Goal: Download file/media

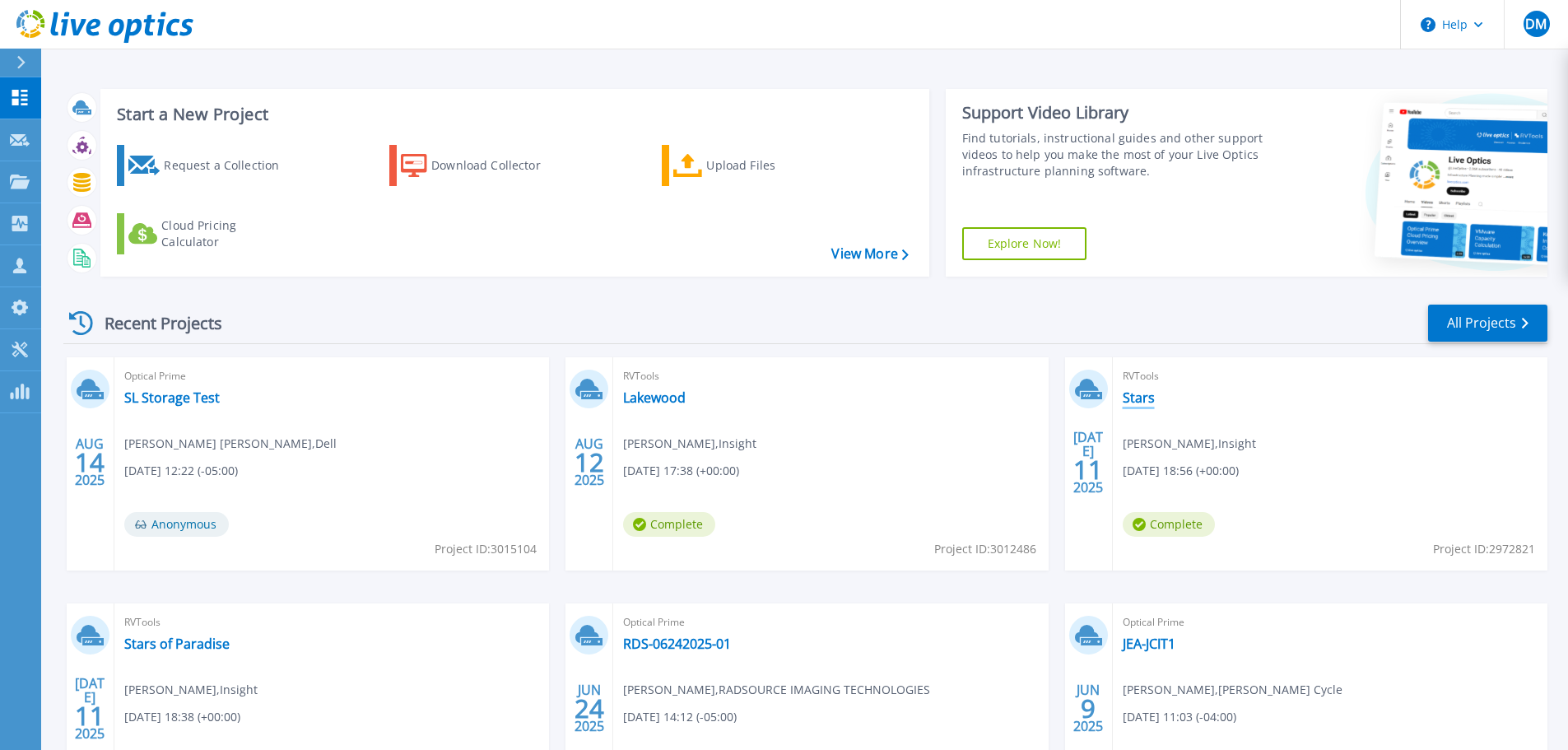
click at [1129, 400] on link "Stars" at bounding box center [1138, 397] width 32 height 17
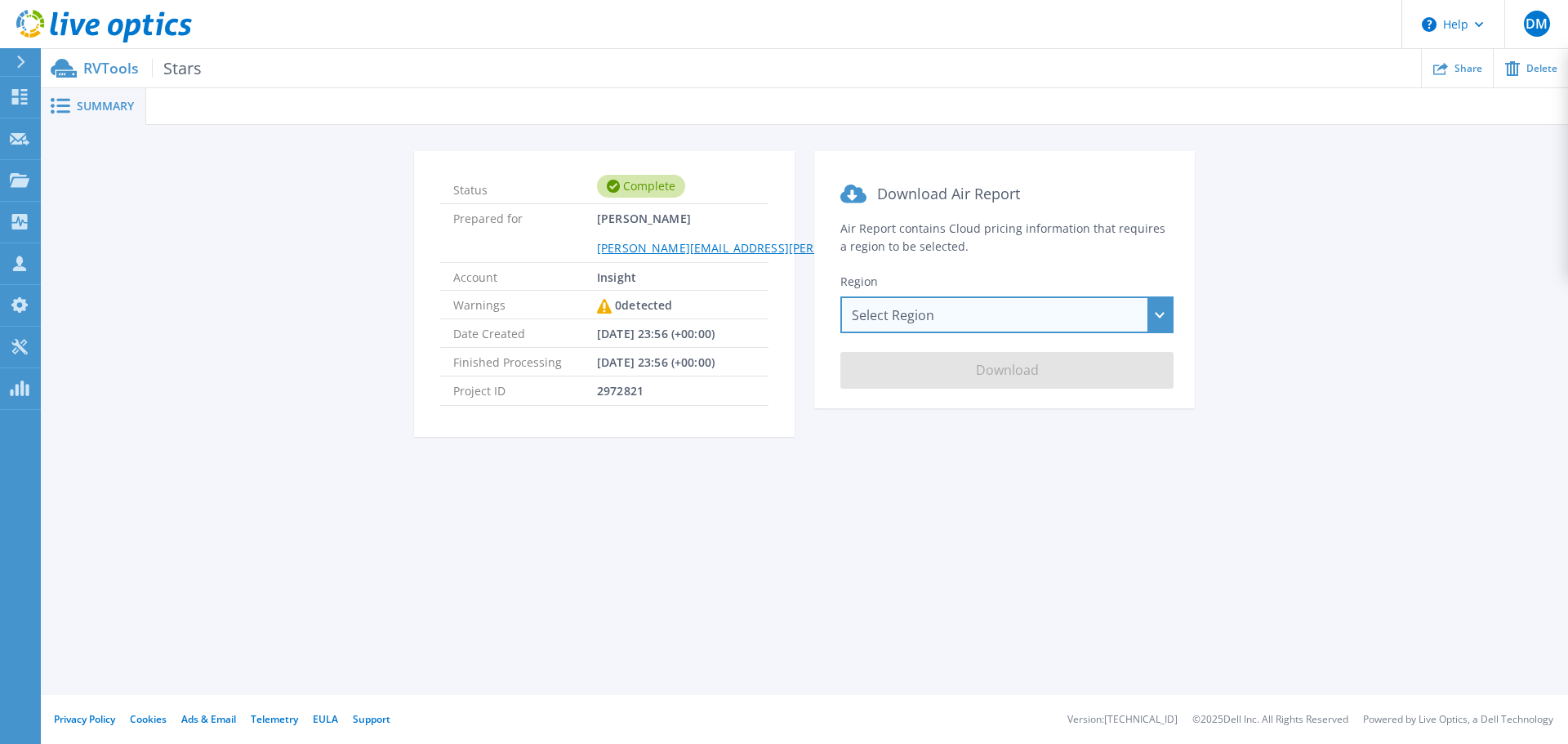
click at [939, 308] on div "Select Region [GEOGRAPHIC_DATA] ([GEOGRAPHIC_DATA]) [GEOGRAPHIC_DATA] ([GEOGRAP…" at bounding box center [1007, 314] width 333 height 37
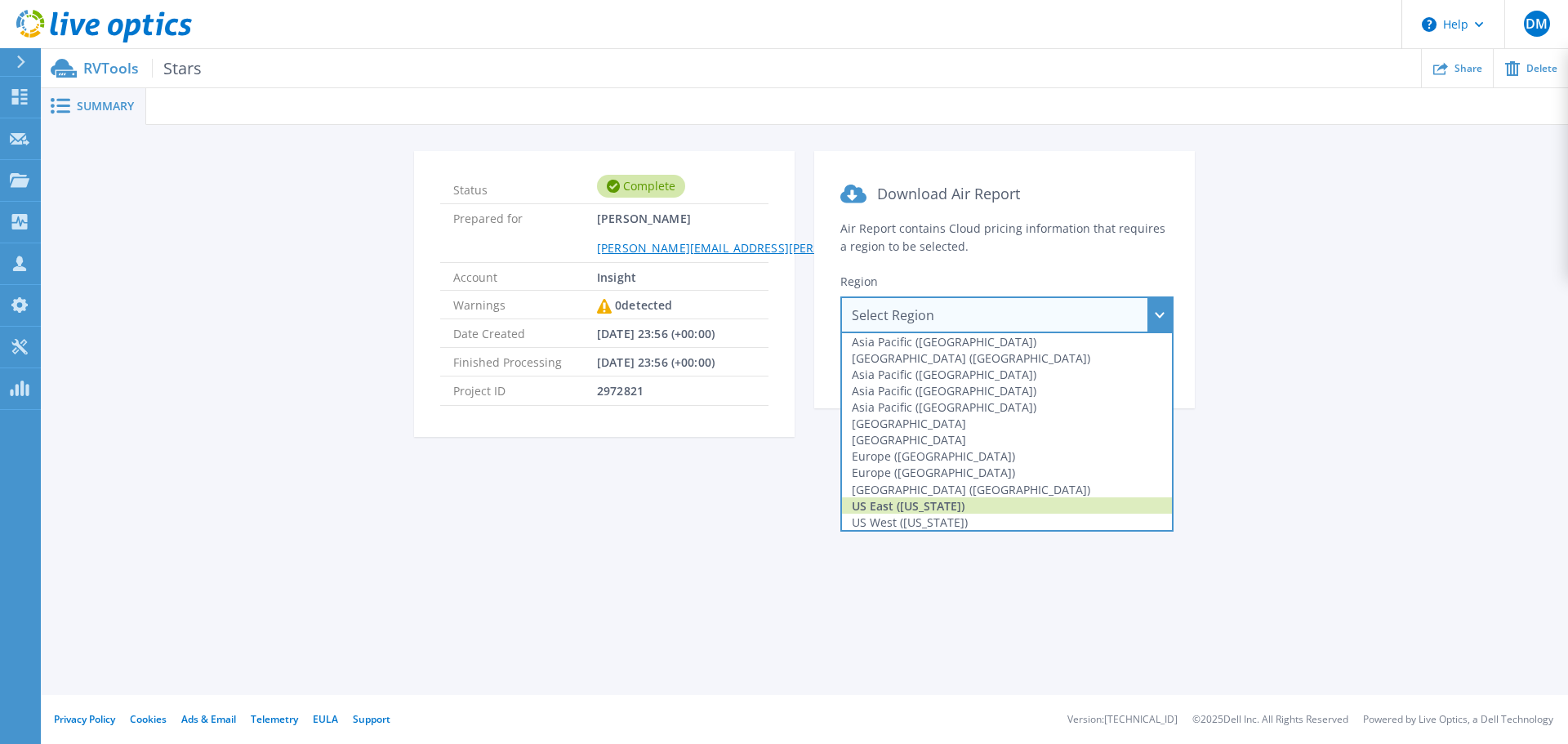
click at [912, 508] on div "US East ([US_STATE])" at bounding box center [1007, 505] width 330 height 16
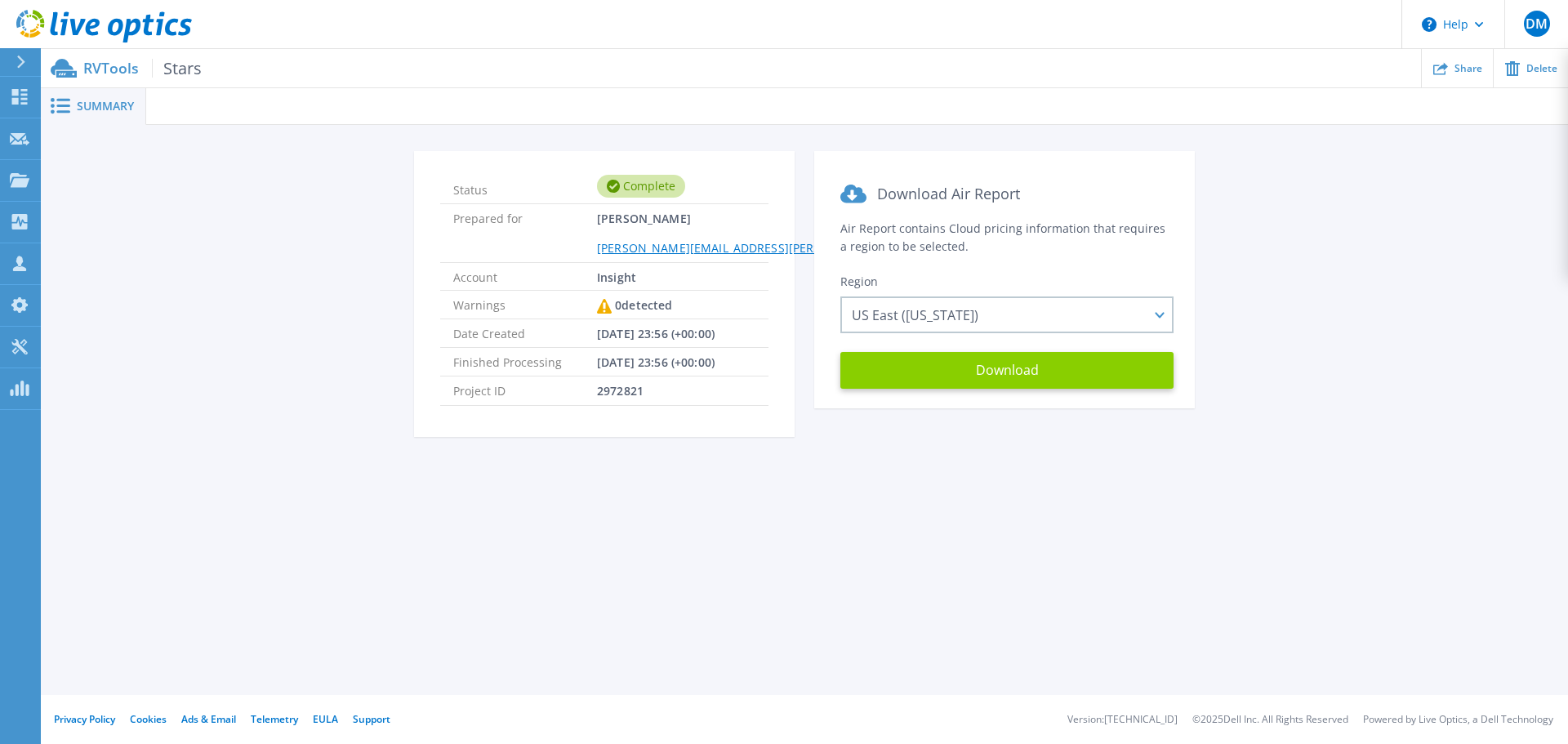
click at [1045, 360] on button "Download" at bounding box center [1007, 370] width 333 height 37
